Goal: Find contact information: Find contact information

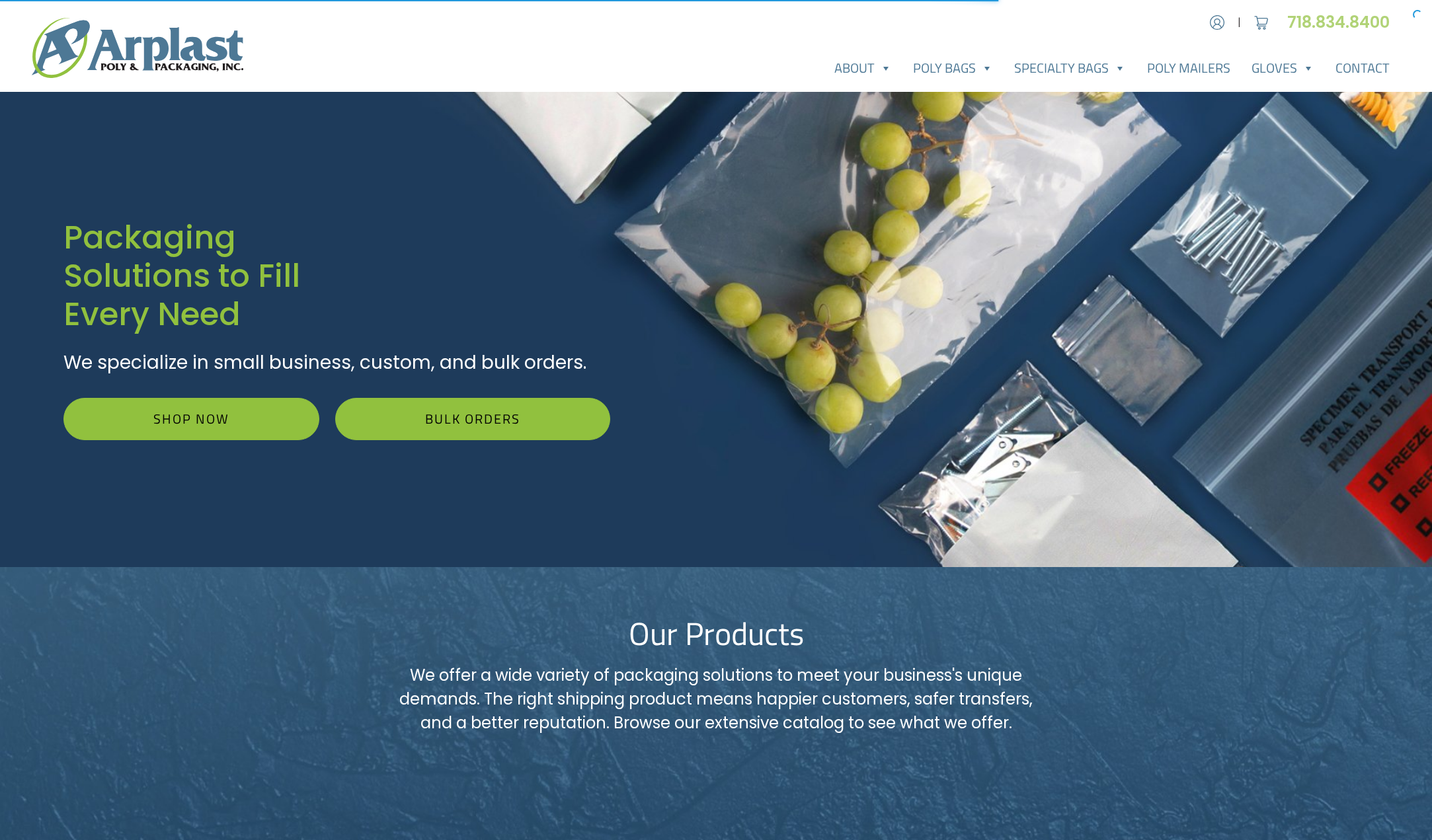
scroll to position [405, 0]
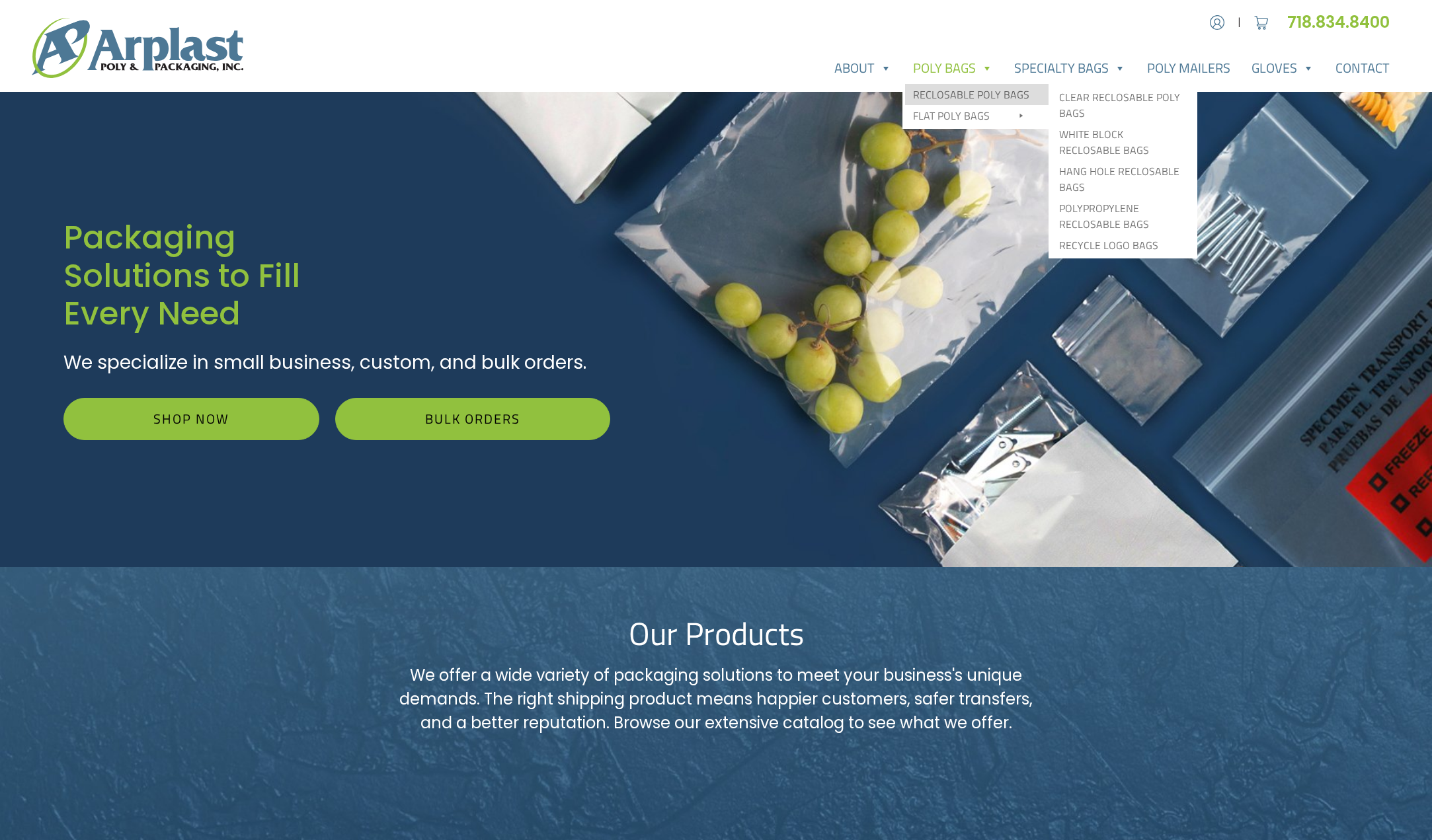
type input "[EMAIL_ADDRESS][DOMAIN_NAME]"
click at [946, 95] on link "Reclosable Poly Bags" at bounding box center [976, 94] width 143 height 21
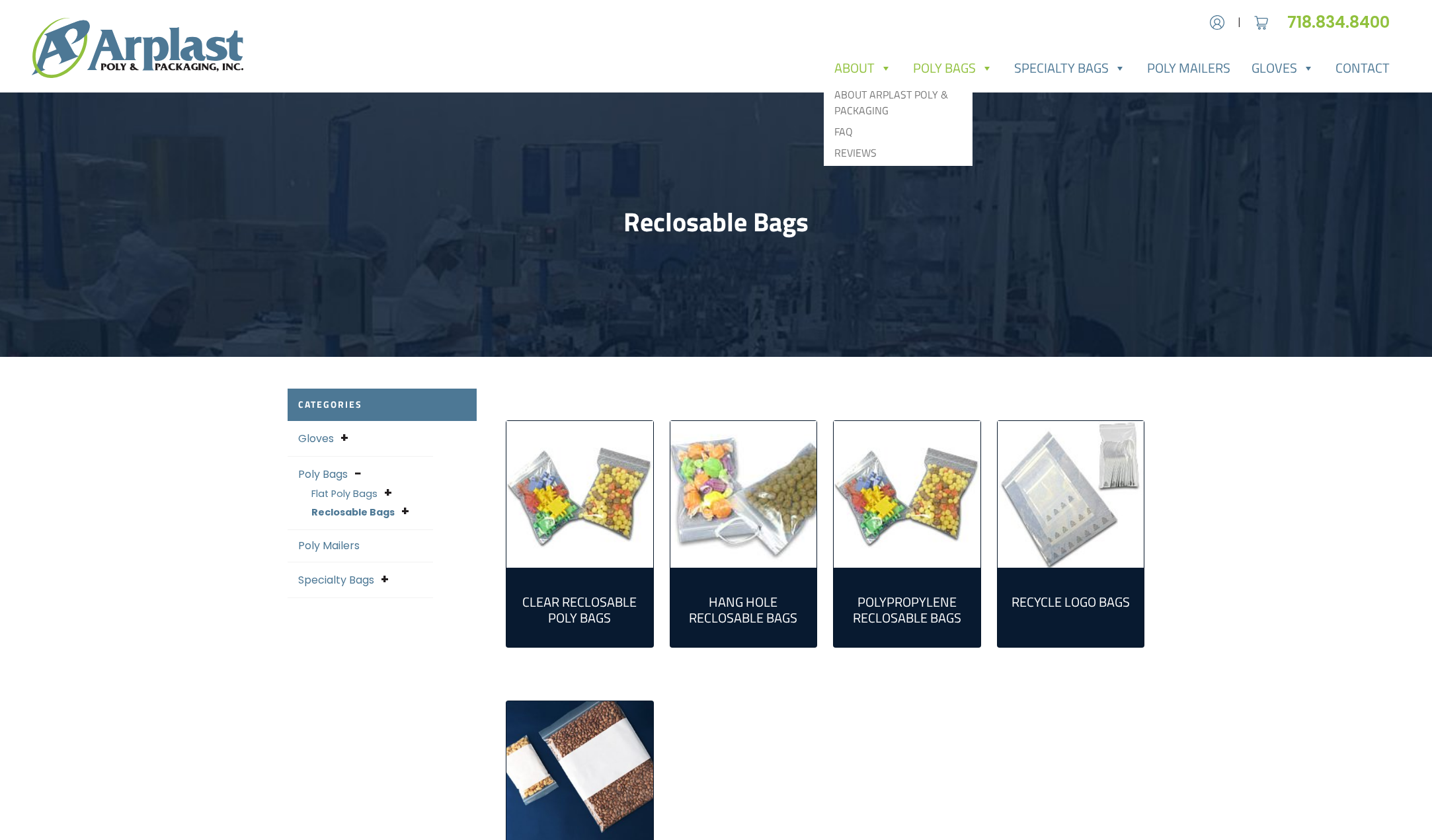
type input "[EMAIL_ADDRESS][DOMAIN_NAME]"
click at [855, 71] on link "About" at bounding box center [862, 67] width 78 height 26
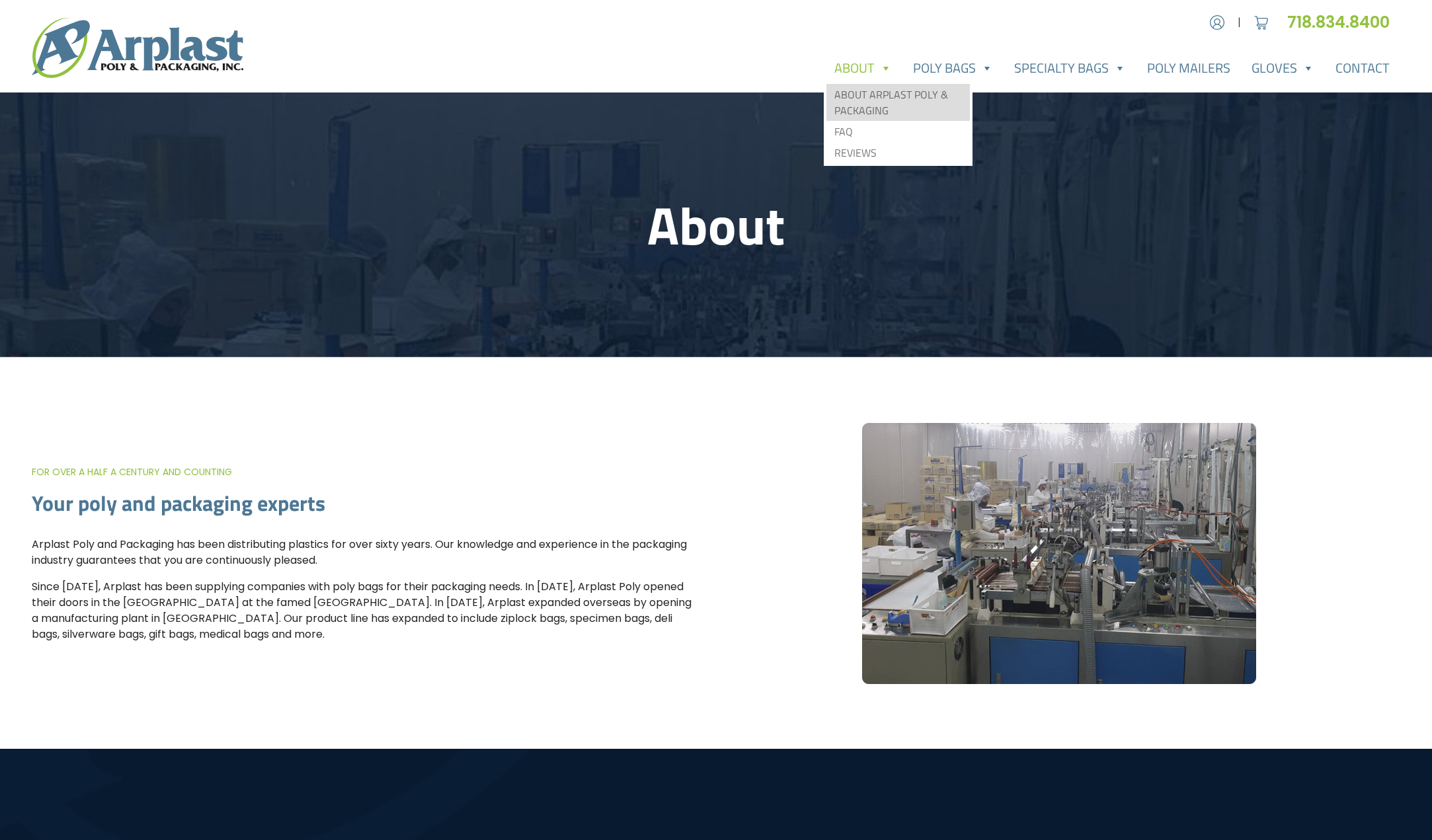
type input "[EMAIL_ADDRESS][DOMAIN_NAME]"
click at [871, 110] on link "About Arplast Poly & Packaging" at bounding box center [897, 102] width 143 height 37
type input "[EMAIL_ADDRESS][DOMAIN_NAME]"
click at [850, 69] on link "About" at bounding box center [862, 67] width 78 height 26
type input "[EMAIL_ADDRESS][DOMAIN_NAME]"
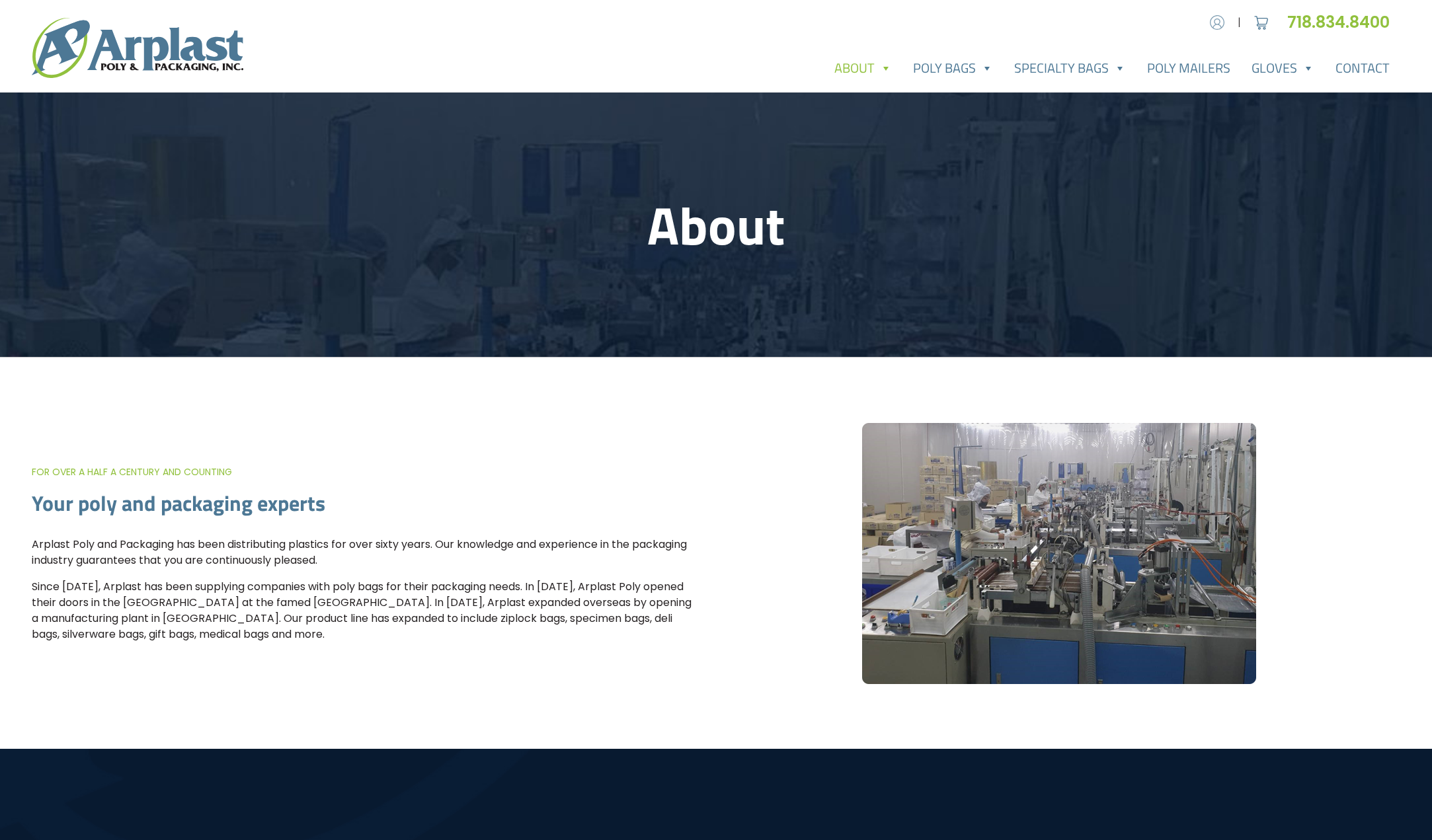
click at [1218, 21] on img at bounding box center [1217, 23] width 20 height 20
click at [1365, 72] on link "Contact" at bounding box center [1362, 67] width 76 height 26
